Goal: Task Accomplishment & Management: Manage account settings

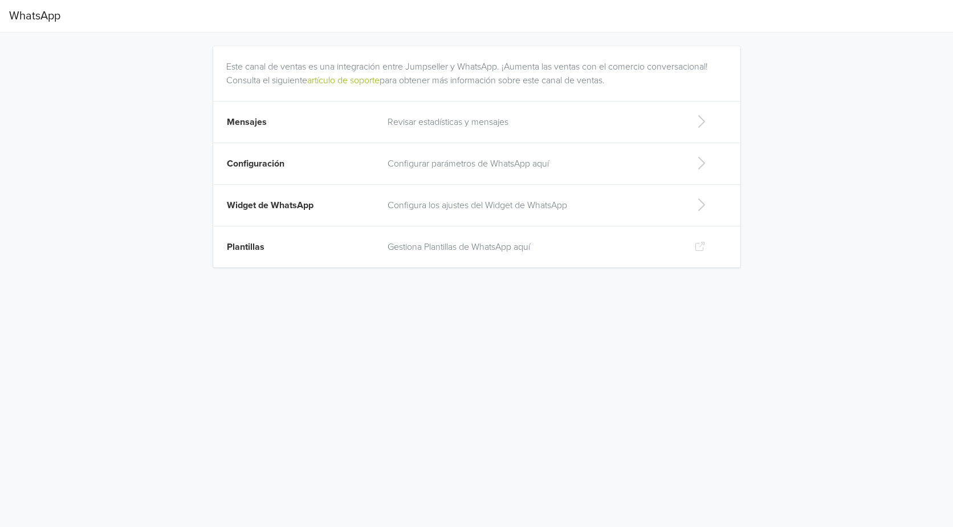
click at [474, 168] on p "Configurar parámetros de WhatsApp aquí" at bounding box center [532, 164] width 289 height 14
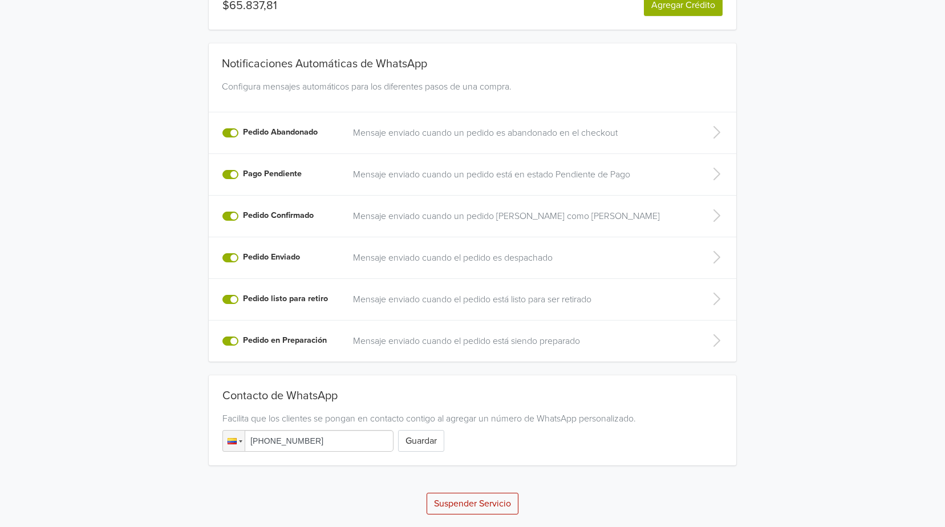
scroll to position [168, 0]
drag, startPoint x: 269, startPoint y: 437, endPoint x: 403, endPoint y: 437, distance: 134.0
click at [403, 437] on div "Phone [PHONE_NUMBER] Guardar" at bounding box center [472, 440] width 500 height 22
type input "[PHONE_NUMBER]"
click at [437, 448] on button "Guardar" at bounding box center [421, 440] width 46 height 22
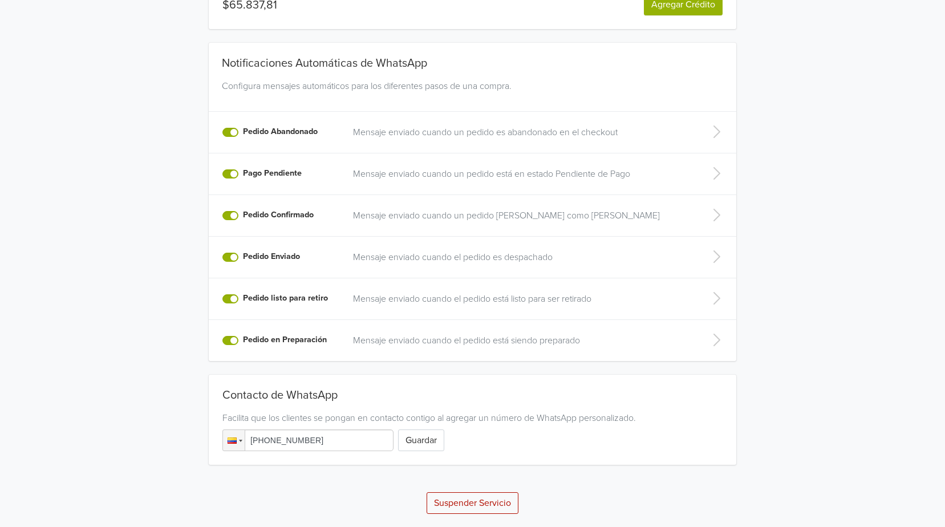
scroll to position [210, 0]
